Goal: Information Seeking & Learning: Learn about a topic

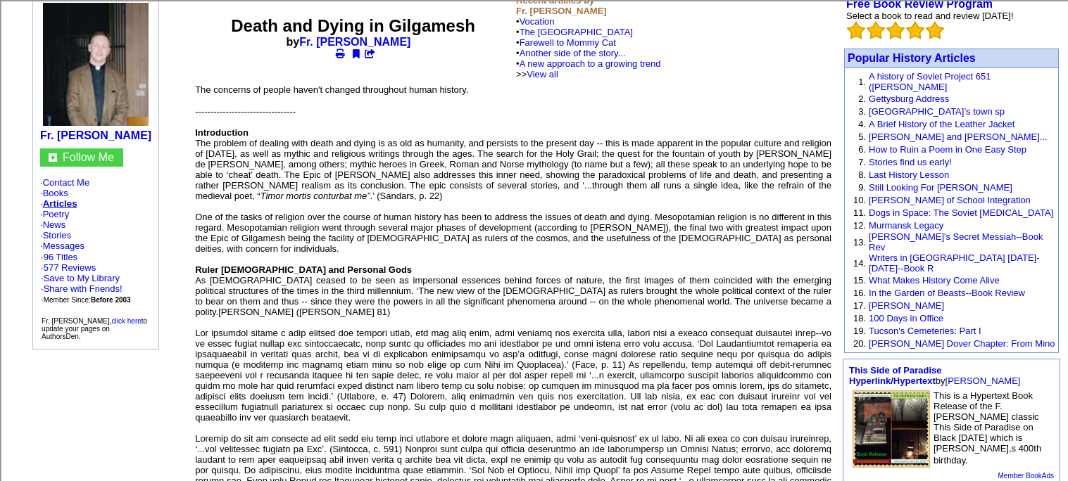
scroll to position [127, 0]
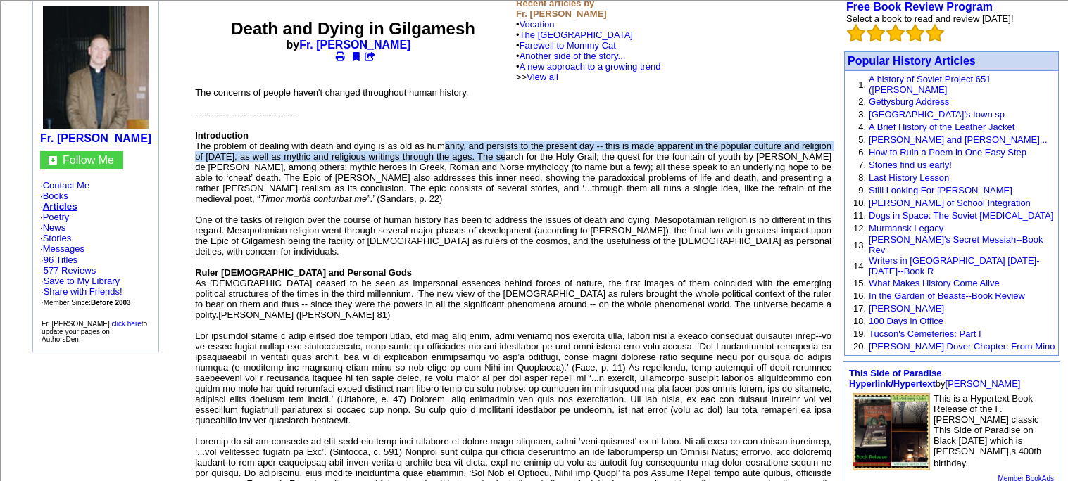
drag, startPoint x: 445, startPoint y: 129, endPoint x: 510, endPoint y: 135, distance: 65.8
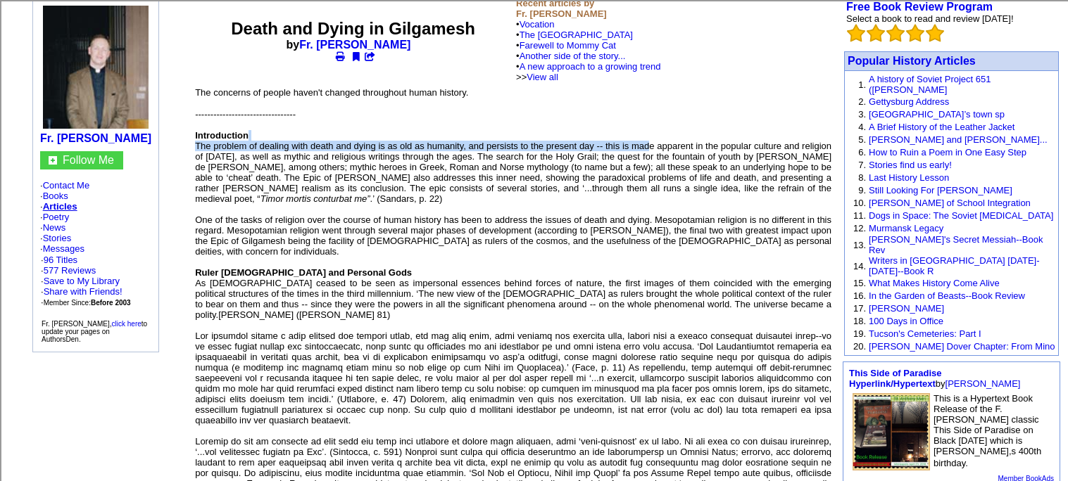
drag, startPoint x: 385, startPoint y: 122, endPoint x: 652, endPoint y: 125, distance: 267.5
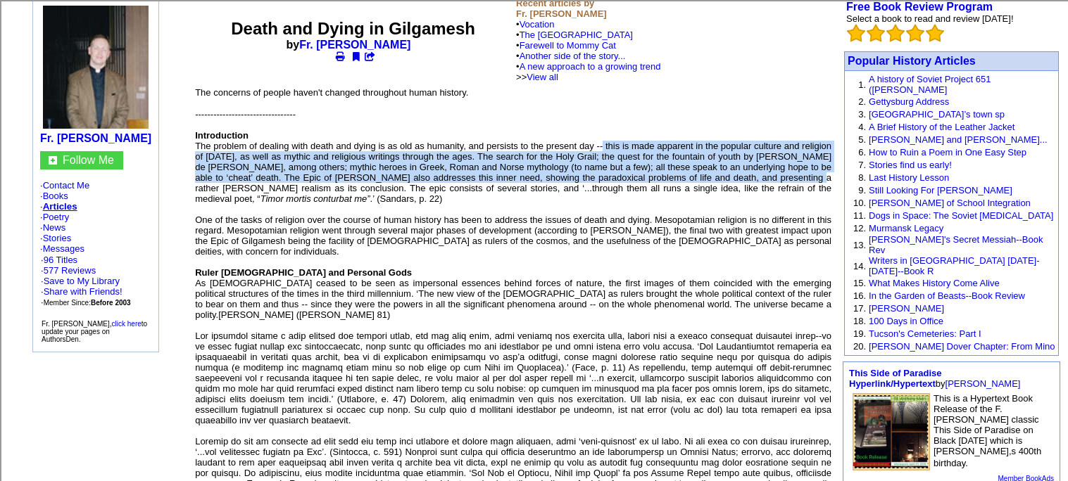
drag, startPoint x: 604, startPoint y: 129, endPoint x: 802, endPoint y: 160, distance: 200.3
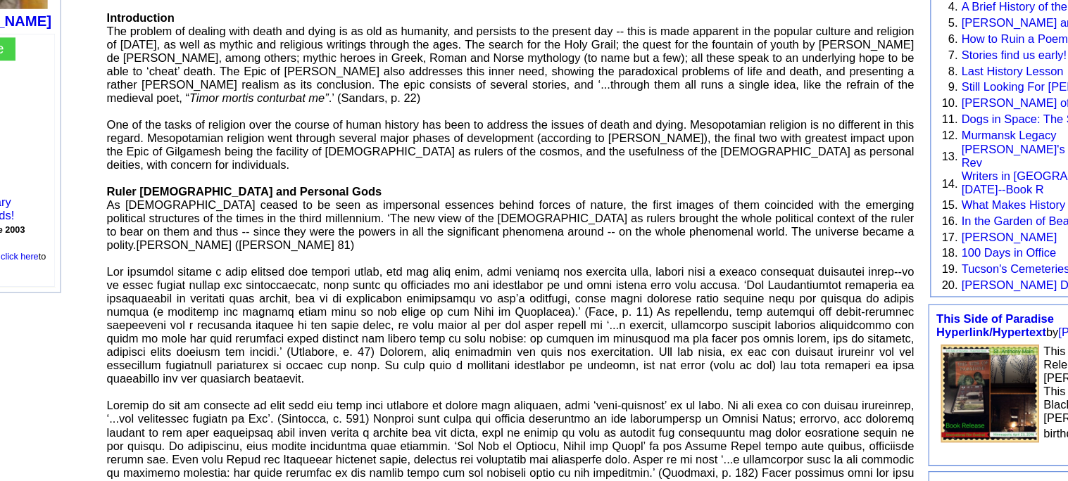
scroll to position [179, 0]
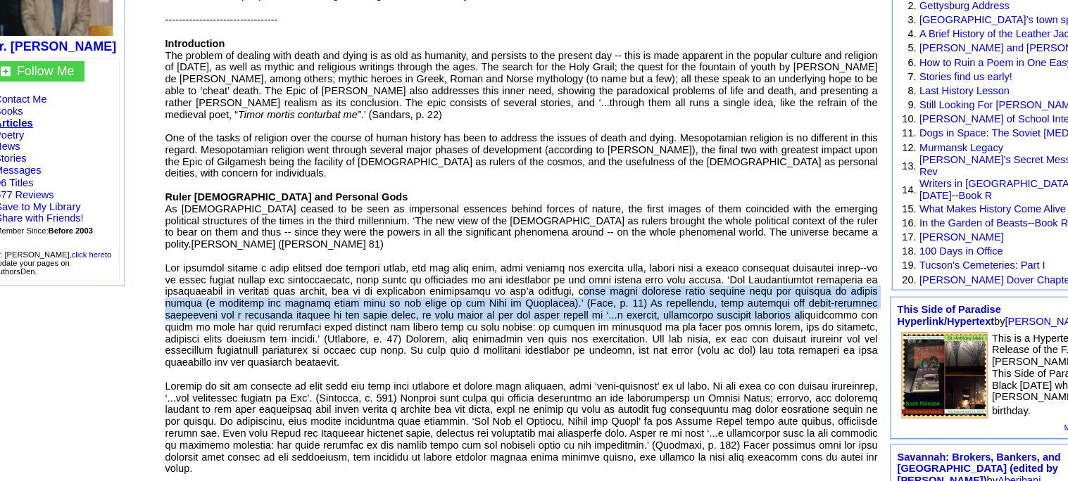
drag, startPoint x: 548, startPoint y: 258, endPoint x: 721, endPoint y: 284, distance: 175.1
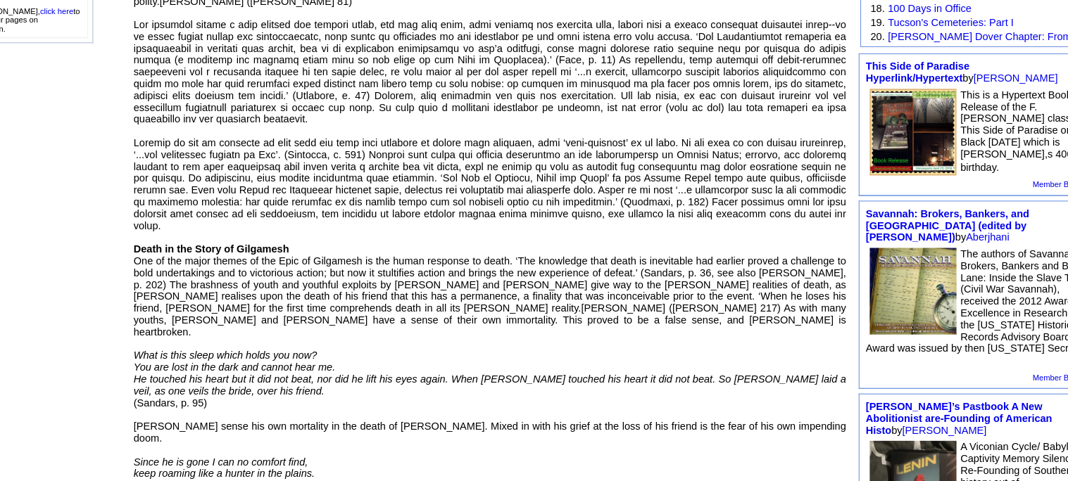
scroll to position [391, 0]
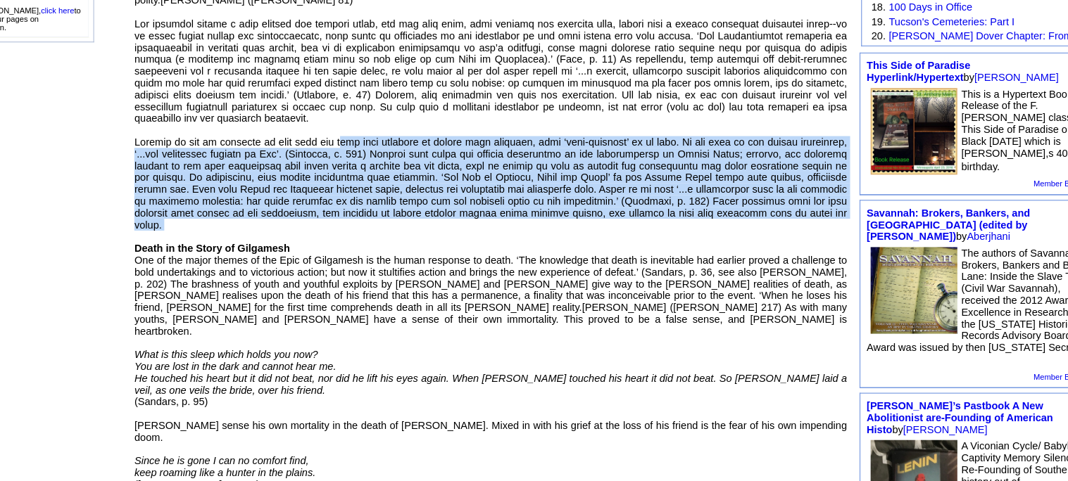
drag, startPoint x: 390, startPoint y: 124, endPoint x: 808, endPoint y: 204, distance: 425.7
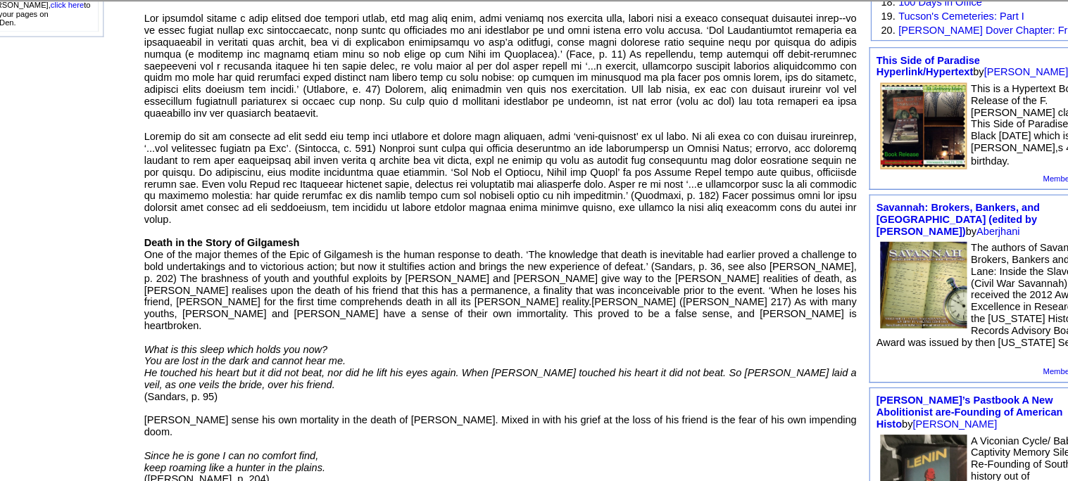
scroll to position [446, 0]
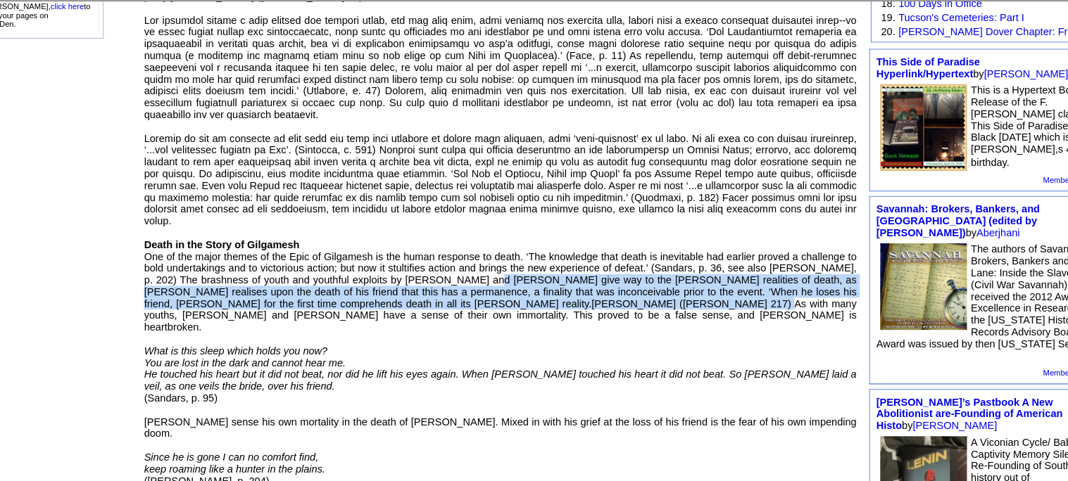
drag, startPoint x: 493, startPoint y: 183, endPoint x: 625, endPoint y: 206, distance: 134.3
click at [625, 206] on font "--------------------------------- Introduction The problem of dealing with deat…" at bounding box center [513, 466] width 636 height 1351
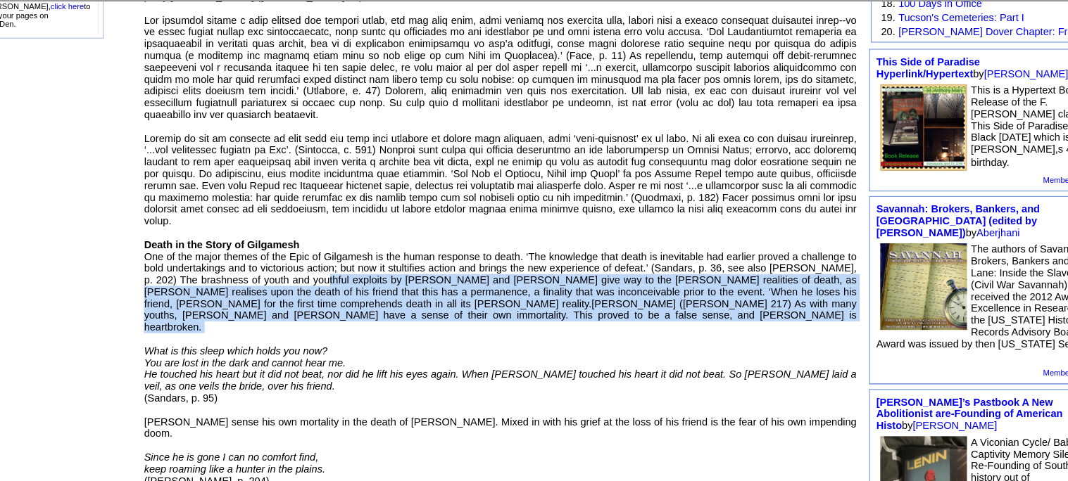
drag, startPoint x: 346, startPoint y: 186, endPoint x: 529, endPoint y: 223, distance: 186.1
click at [529, 223] on p "--------------------------------- Introduction The problem of dealing with deat…" at bounding box center [513, 472] width 636 height 1362
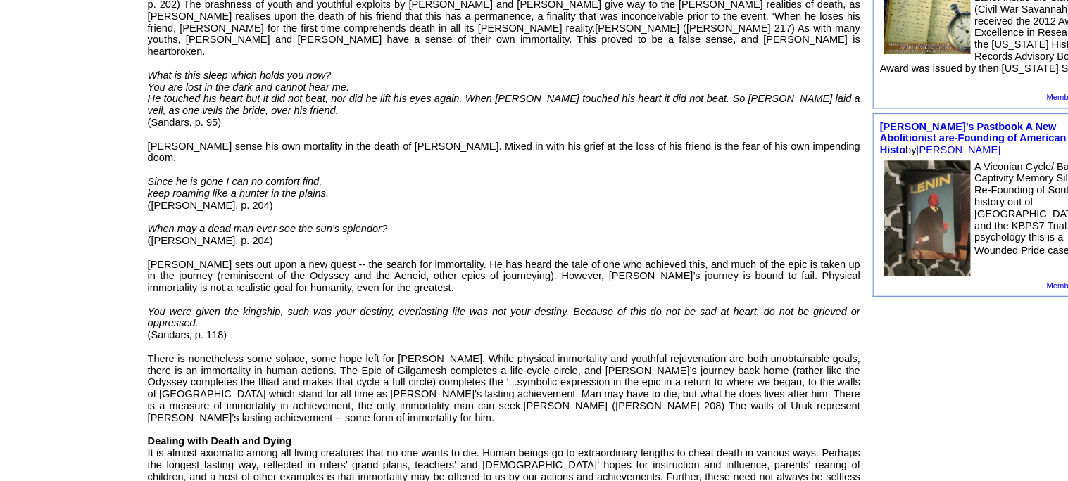
scroll to position [643, 0]
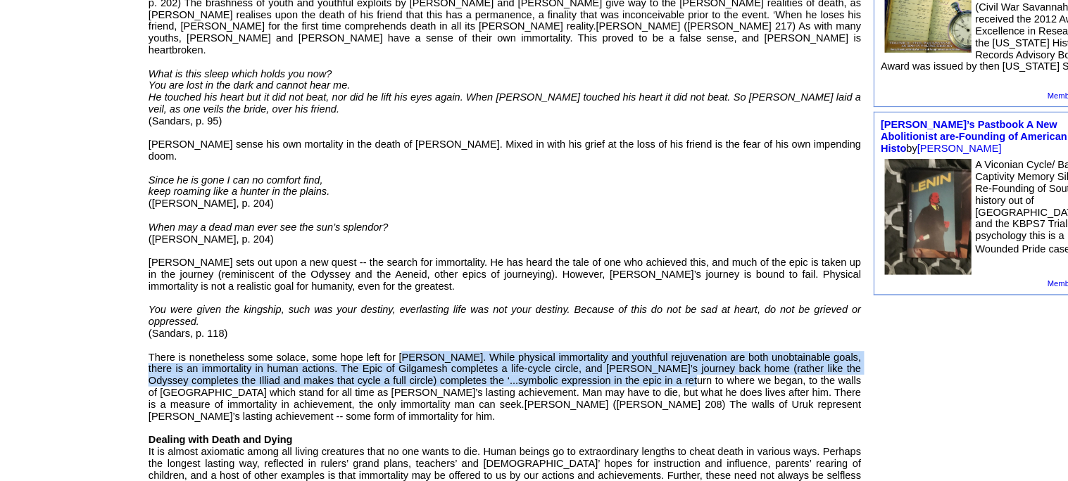
drag, startPoint x: 424, startPoint y: 272, endPoint x: 636, endPoint y: 296, distance: 213.2
click at [636, 296] on font "--------------------------------- Introduction The problem of dealing with deat…" at bounding box center [513, 269] width 636 height 1351
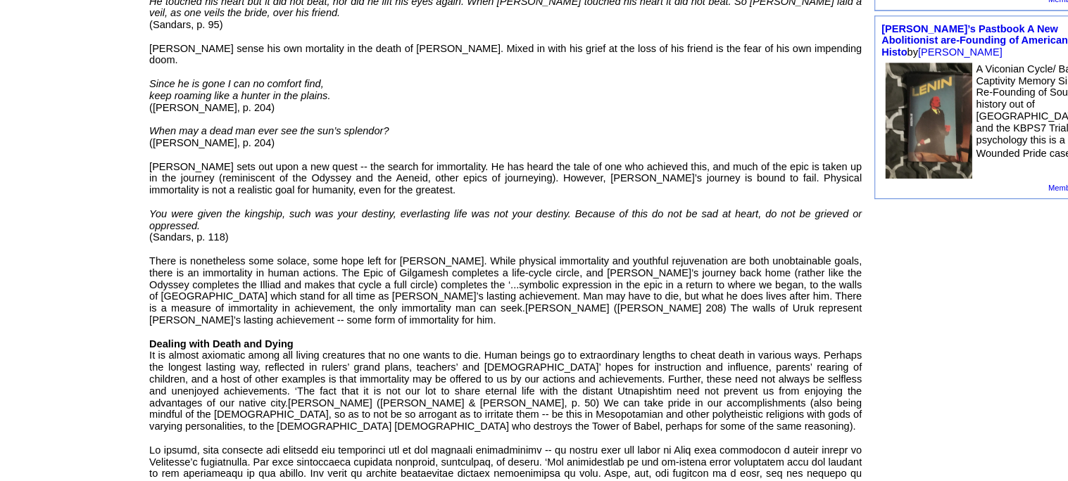
scroll to position [729, 0]
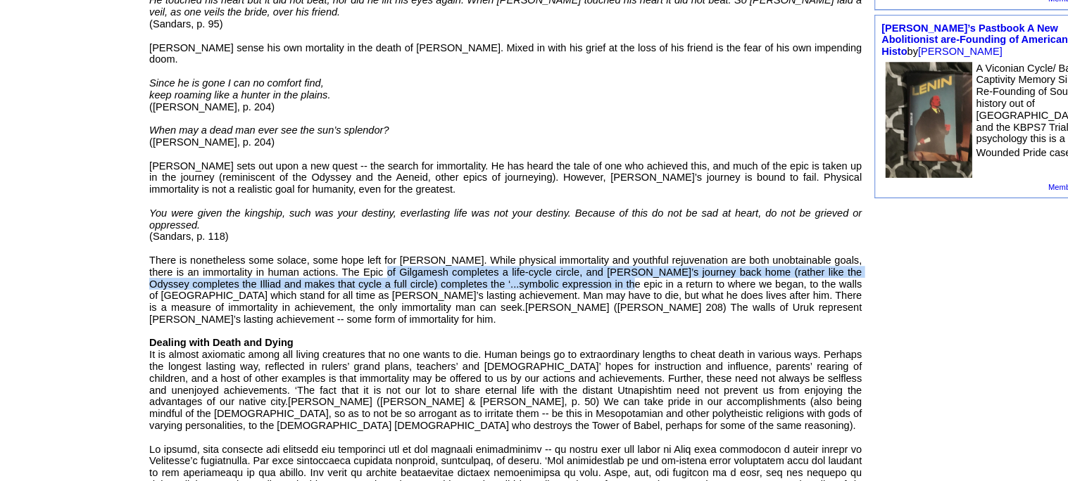
drag, startPoint x: 383, startPoint y: 194, endPoint x: 576, endPoint y: 211, distance: 194.3
click at [576, 211] on font "--------------------------------- Introduction The problem of dealing with deat…" at bounding box center [513, 182] width 636 height 1351
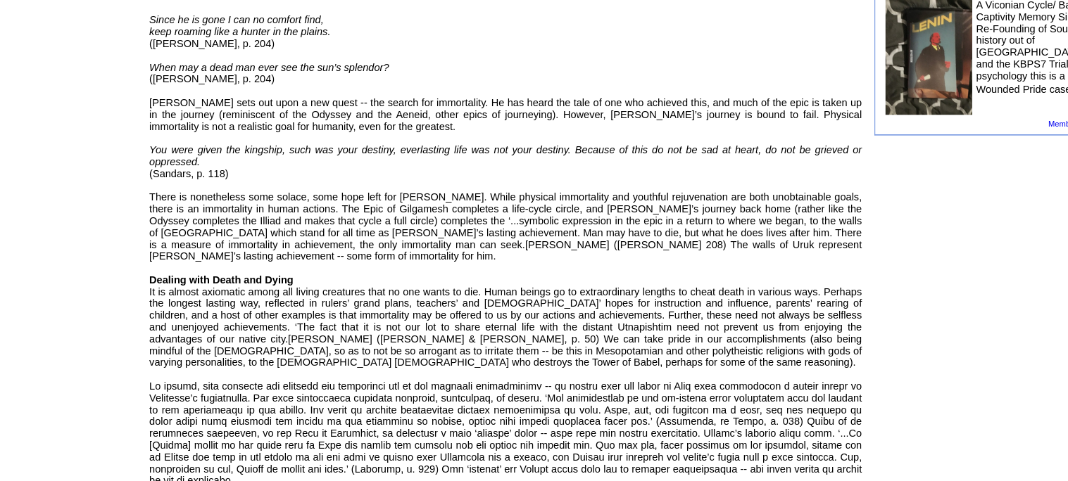
scroll to position [788, 0]
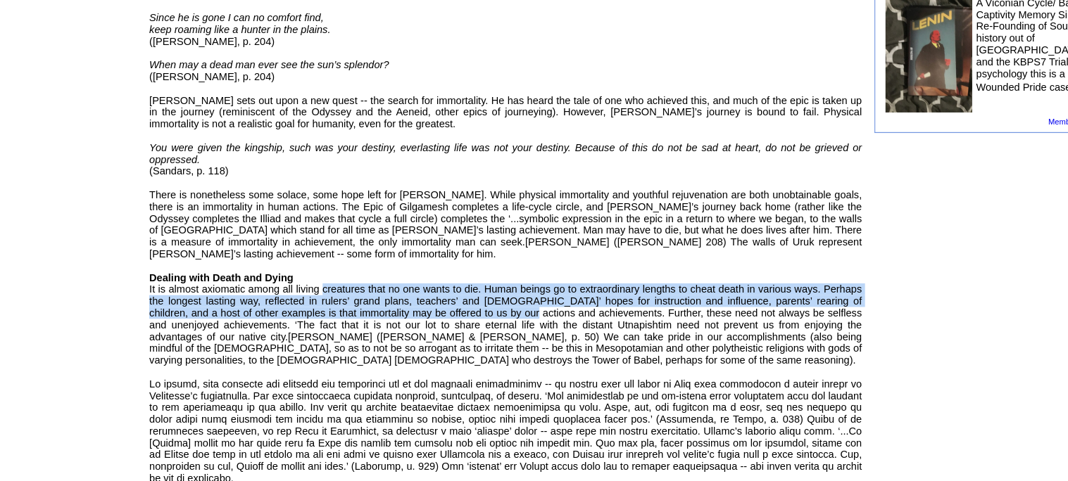
drag, startPoint x: 349, startPoint y: 198, endPoint x: 505, endPoint y: 222, distance: 158.1
click at [505, 222] on font "--------------------------------- Introduction The problem of dealing with deat…" at bounding box center [513, 124] width 636 height 1351
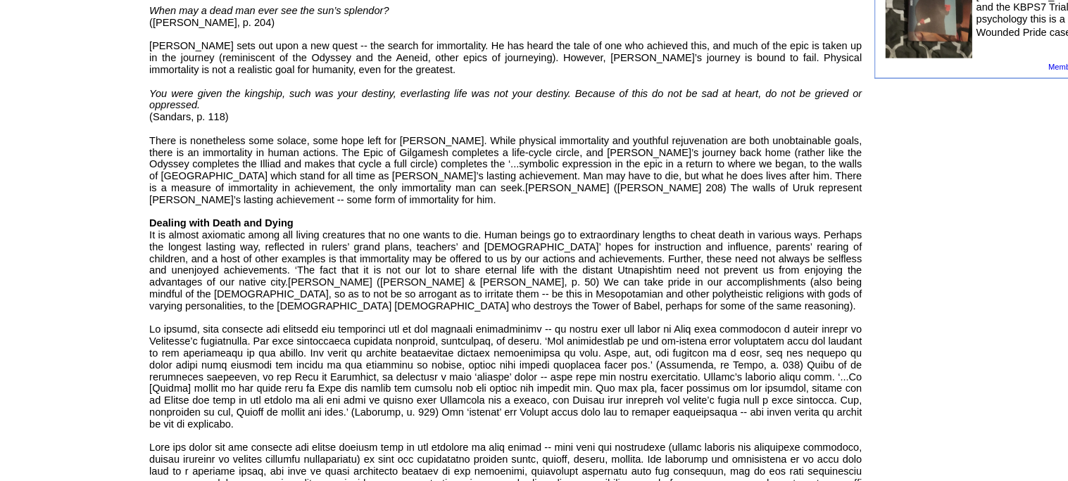
scroll to position [920, 0]
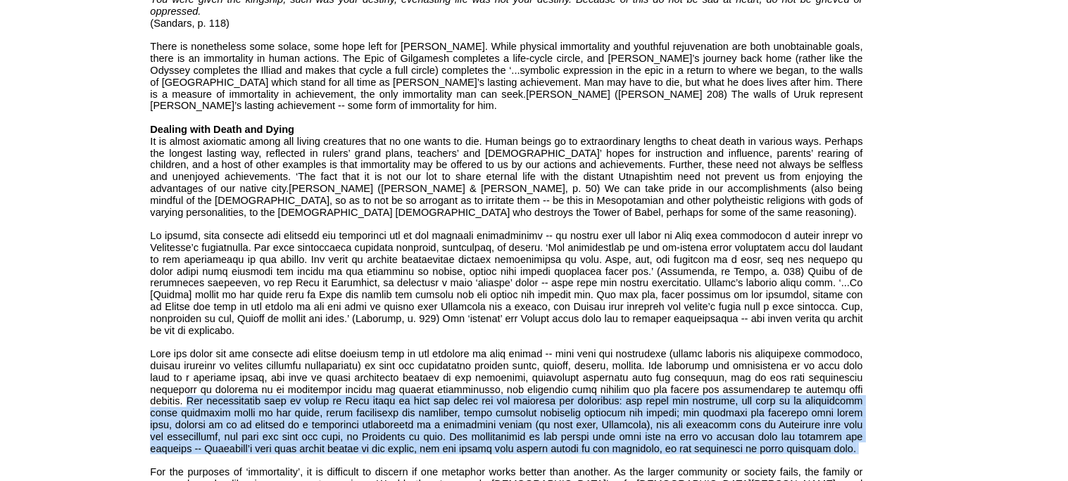
drag, startPoint x: 240, startPoint y: 286, endPoint x: 230, endPoint y: 349, distance: 63.4
copy font "The achievements such as walls of Uruk speak to both the ruler [DEMOGRAPHIC_DAT…"
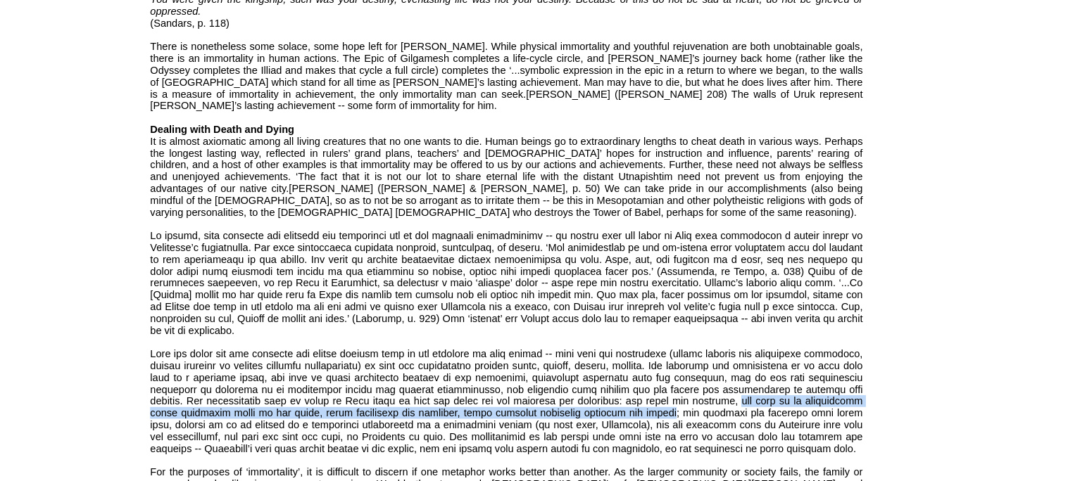
drag, startPoint x: 776, startPoint y: 289, endPoint x: 697, endPoint y: 301, distance: 79.6
copy font "for this is an achievement which preserves order in the chaos, gives protection…"
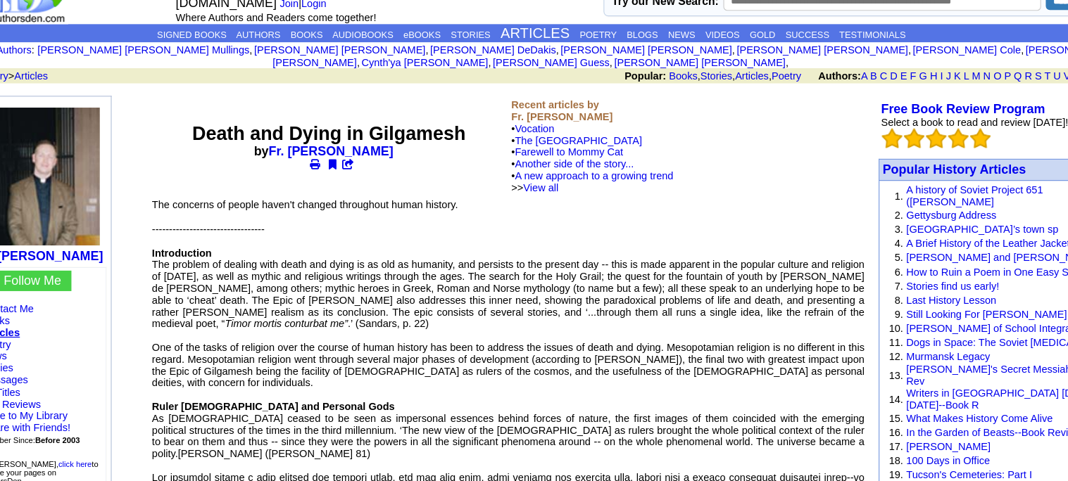
scroll to position [34, 0]
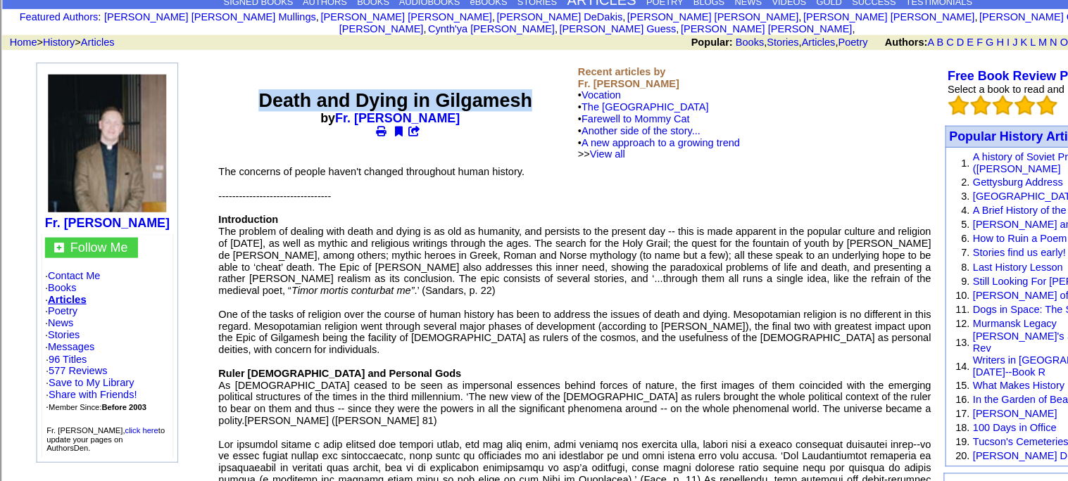
drag, startPoint x: 232, startPoint y: 101, endPoint x: 474, endPoint y: 99, distance: 241.4
click at [474, 112] on font "Death and Dying in Gilgamesh" at bounding box center [353, 121] width 244 height 19
copy font "Death and Dying in Gilgamesh"
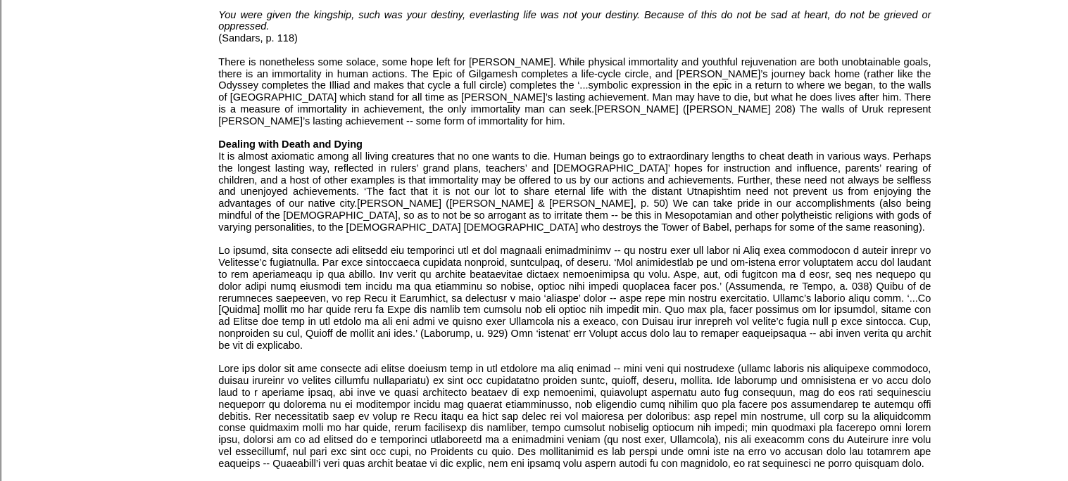
scroll to position [910, 0]
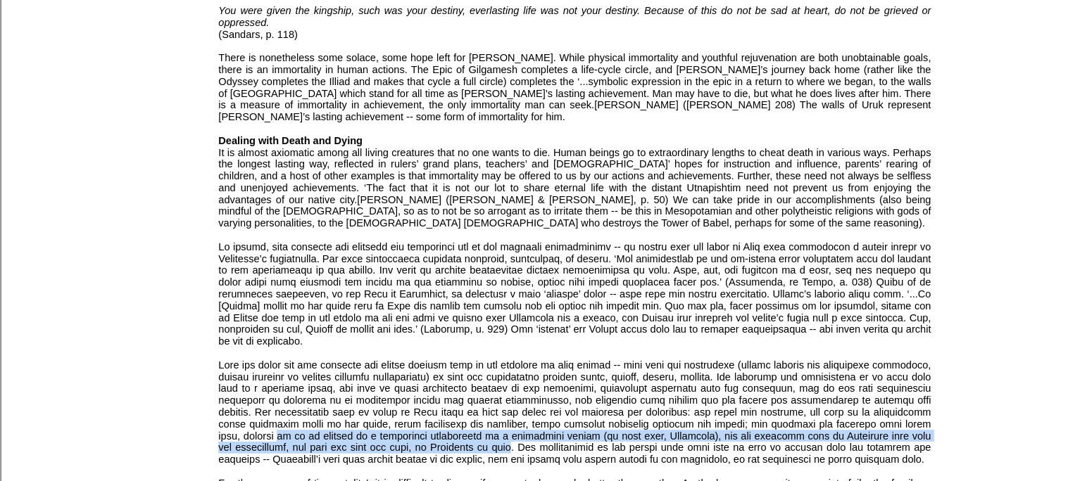
drag, startPoint x: 285, startPoint y: 320, endPoint x: 494, endPoint y: 327, distance: 209.2
click at [494, 327] on font "--------------------------------- Introduction The problem of dealing with deat…" at bounding box center [513, 1] width 636 height 1351
copy font "it is an example of a particular achievement of a particular person (in this ca…"
